Goal: Task Accomplishment & Management: Use online tool/utility

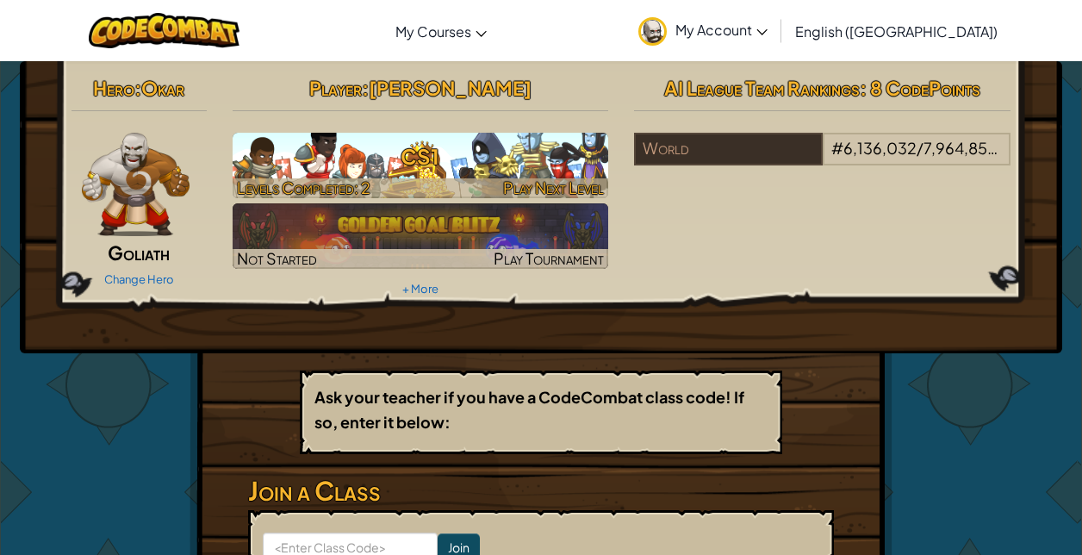
click at [564, 165] on h3 "CS1" at bounding box center [421, 156] width 377 height 39
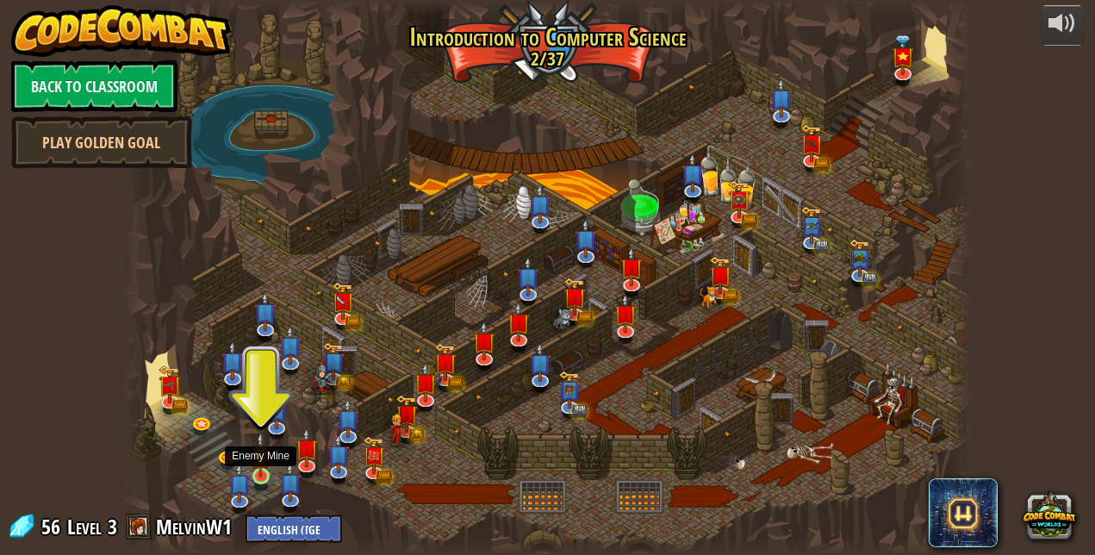
click at [258, 471] on img at bounding box center [261, 455] width 20 height 46
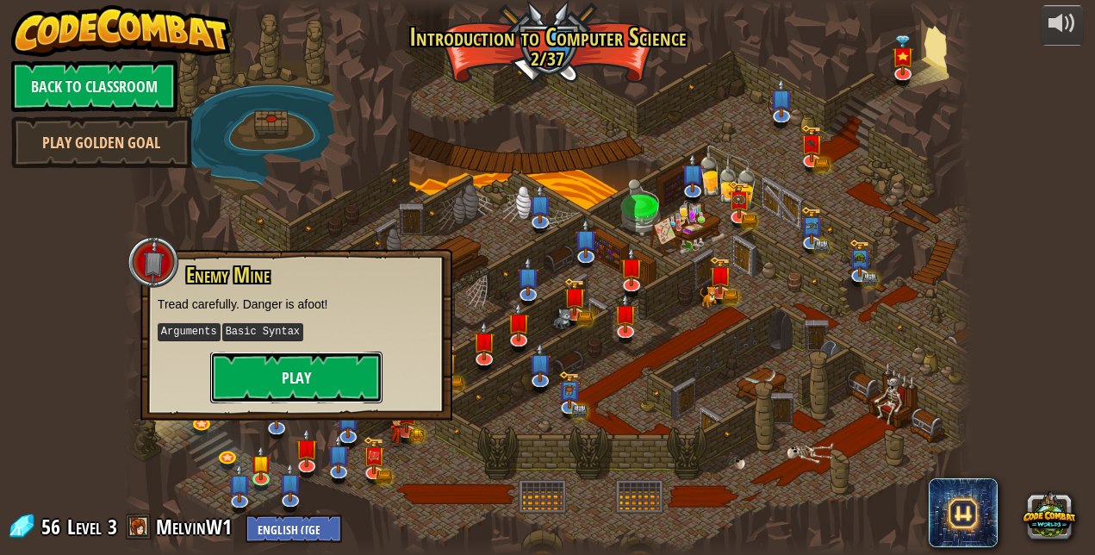
click at [327, 370] on button "Play" at bounding box center [296, 378] width 172 height 52
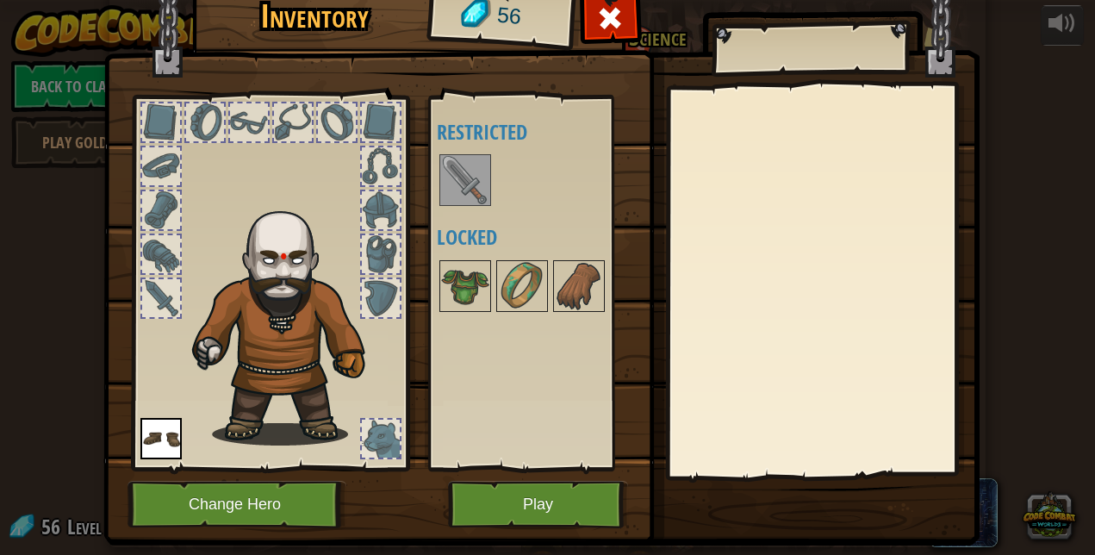
click at [476, 196] on img at bounding box center [465, 180] width 48 height 48
